Goal: Task Accomplishment & Management: Manage account settings

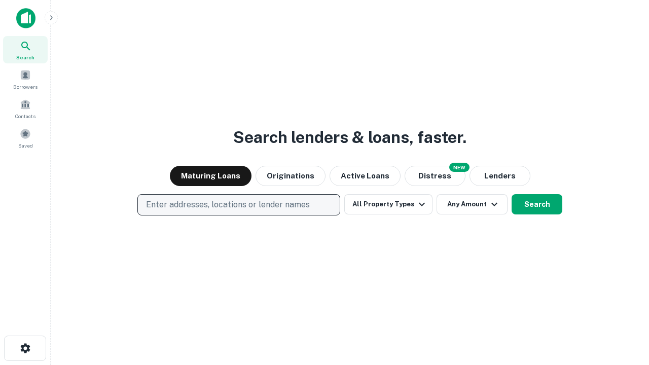
click at [238, 205] on p "Enter addresses, locations or lender names" at bounding box center [228, 205] width 164 height 12
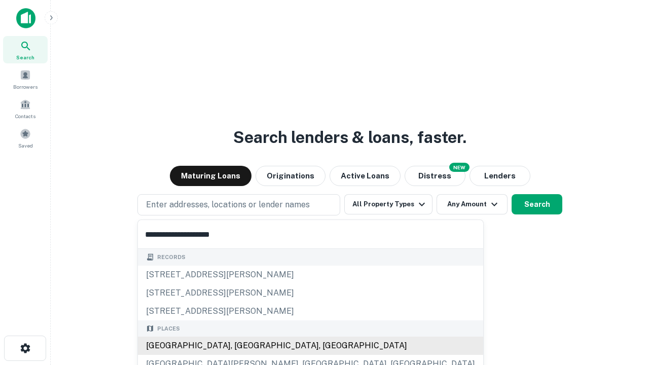
click at [242, 346] on div "Santa Monica, CA, USA" at bounding box center [310, 346] width 345 height 18
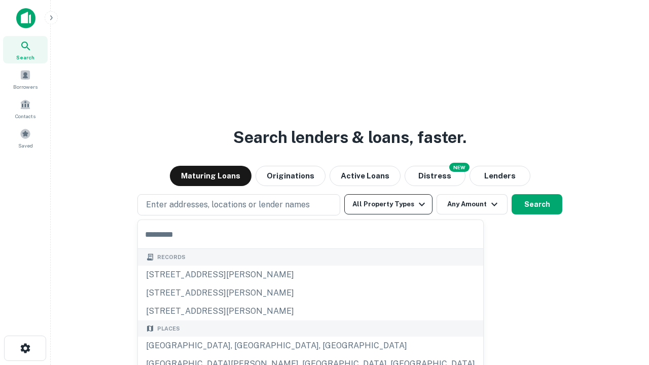
click at [388, 204] on button "All Property Types" at bounding box center [388, 204] width 88 height 20
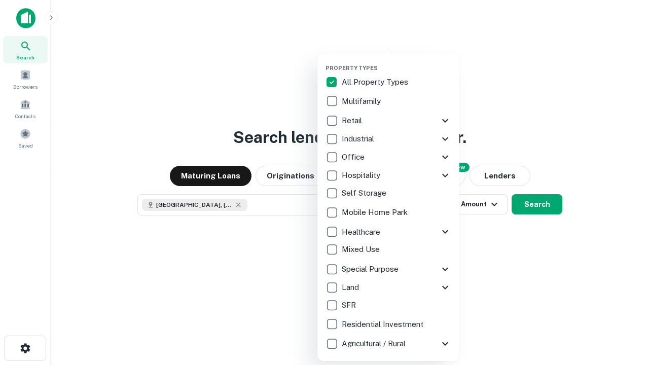
click at [397, 61] on button "button" at bounding box center [397, 61] width 142 height 1
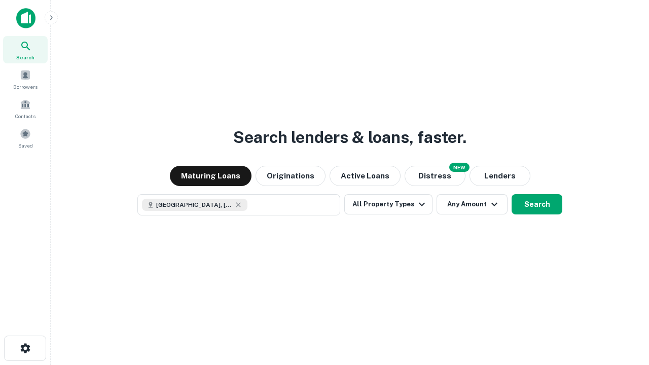
scroll to position [16, 0]
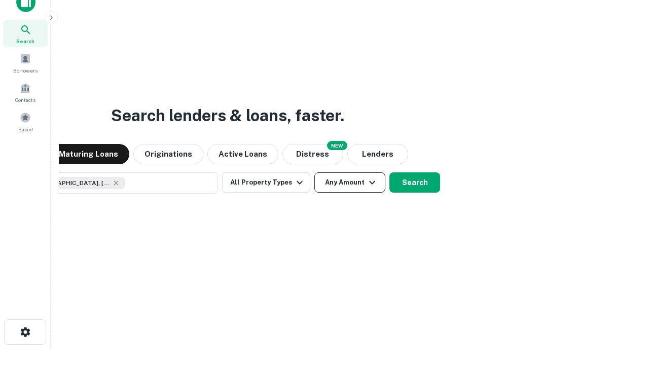
click at [314, 172] on button "Any Amount" at bounding box center [349, 182] width 71 height 20
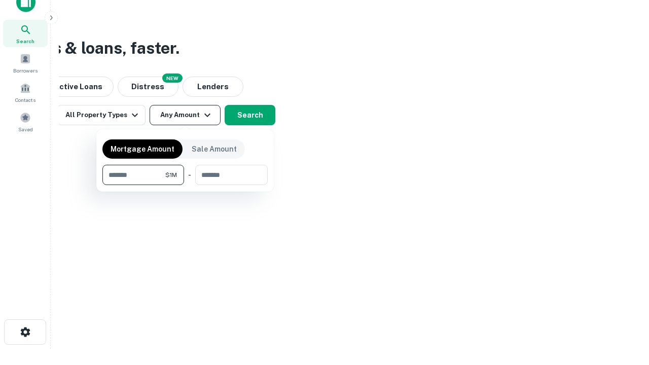
type input "*******"
click at [185, 185] on button "button" at bounding box center [184, 185] width 165 height 1
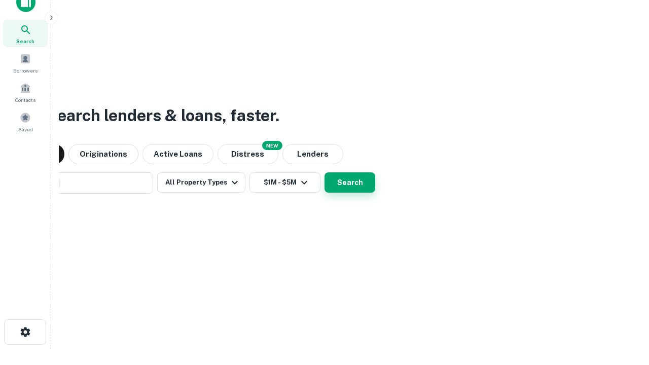
click at [325, 172] on button "Search" at bounding box center [350, 182] width 51 height 20
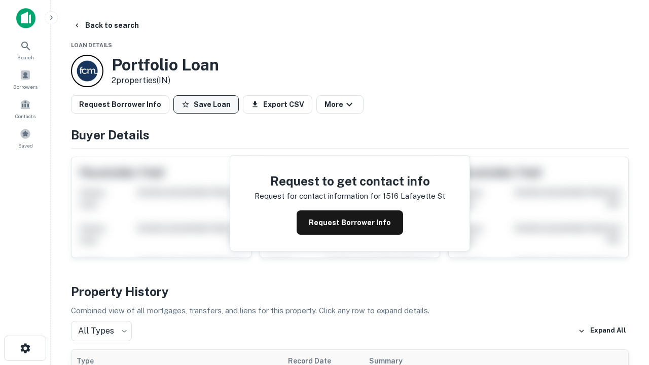
click at [206, 104] on button "Save Loan" at bounding box center [205, 104] width 65 height 18
click at [208, 104] on button "Loan Saved" at bounding box center [208, 104] width 70 height 18
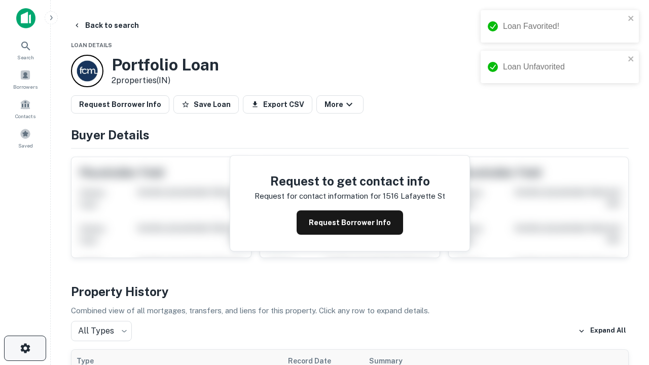
click at [25, 348] on icon "button" at bounding box center [25, 348] width 12 height 12
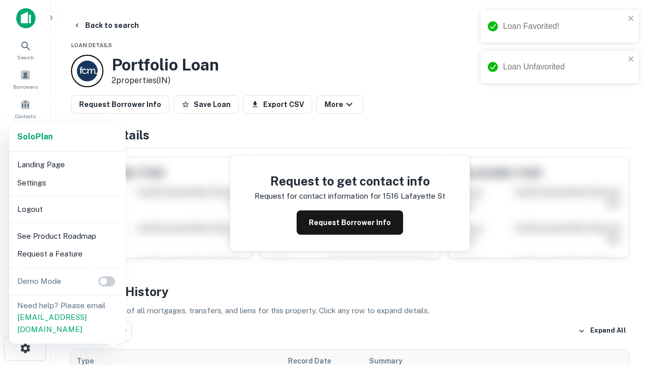
click at [67, 209] on li "Logout" at bounding box center [67, 209] width 109 height 18
